Goal: Task Accomplishment & Management: Manage account settings

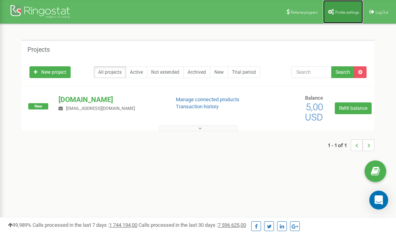
click at [336, 11] on span "Profile settings" at bounding box center [347, 12] width 24 height 4
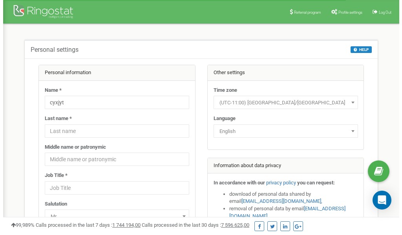
scroll to position [39, 0]
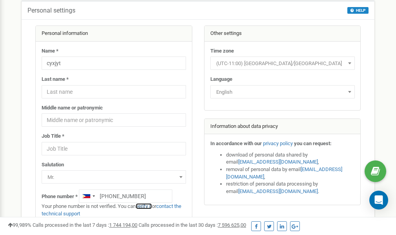
click at [146, 207] on link "verify it" at bounding box center [144, 206] width 16 height 6
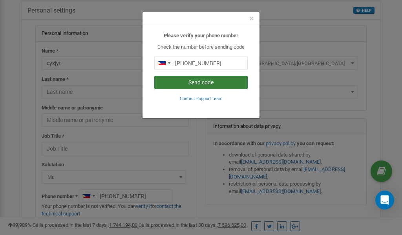
click at [196, 82] on button "Send code" at bounding box center [200, 82] width 93 height 13
